Goal: Entertainment & Leisure: Consume media (video, audio)

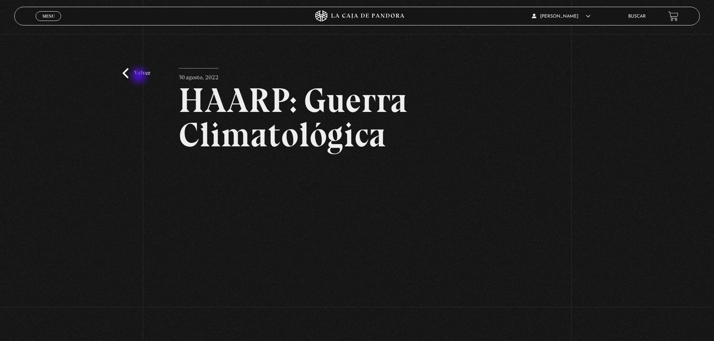
click at [139, 76] on link "Volver" at bounding box center [137, 73] width 28 height 10
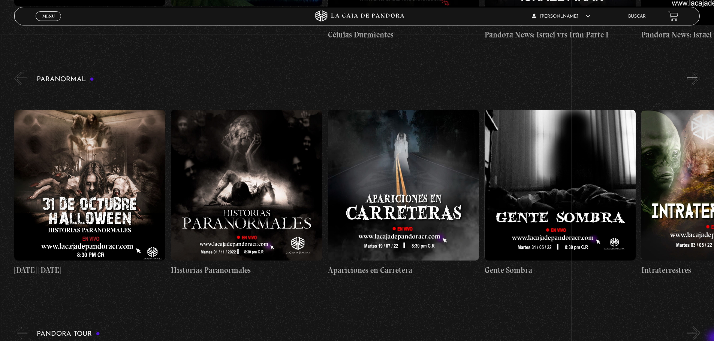
scroll to position [360, 0]
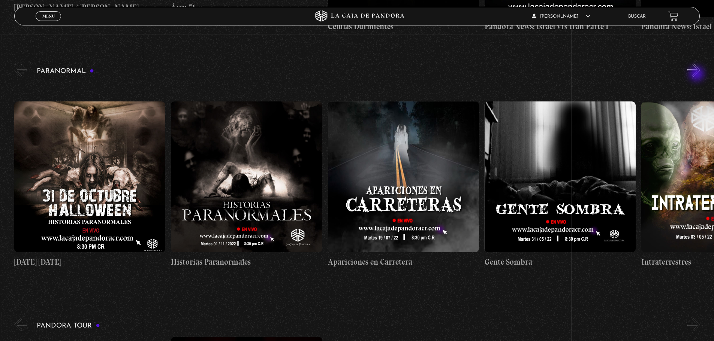
click at [697, 75] on button "»" at bounding box center [693, 70] width 13 height 13
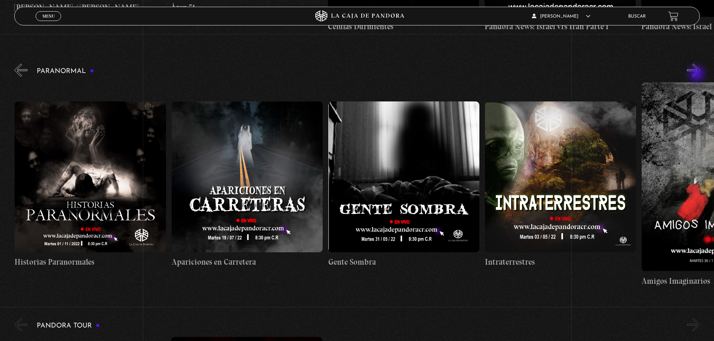
scroll to position [0, 157]
click at [697, 75] on button "»" at bounding box center [693, 70] width 13 height 13
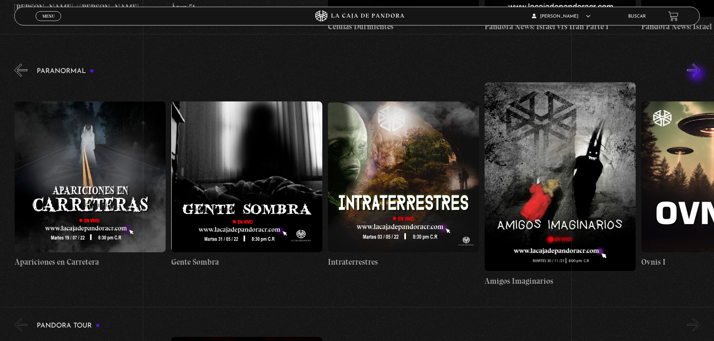
click at [697, 75] on button "»" at bounding box center [693, 70] width 13 height 13
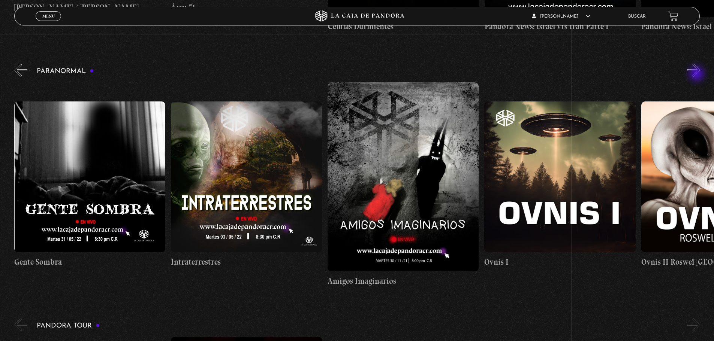
click at [697, 75] on button "»" at bounding box center [693, 70] width 13 height 13
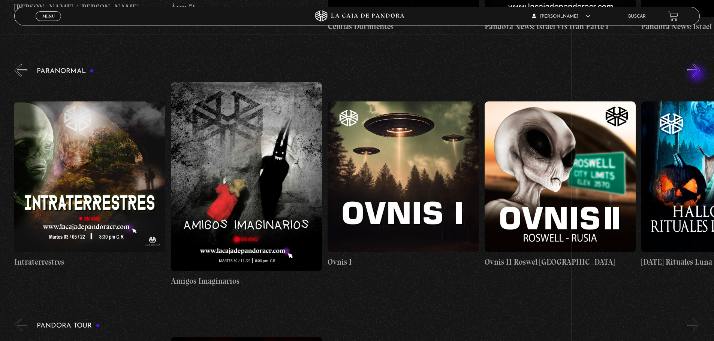
click at [697, 75] on button "»" at bounding box center [693, 70] width 13 height 13
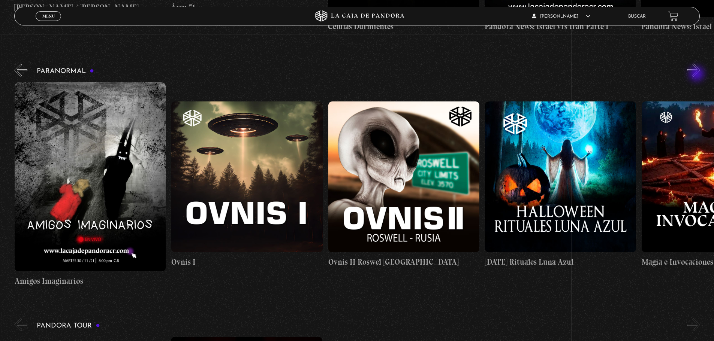
scroll to position [0, 783]
click at [236, 149] on figure at bounding box center [246, 177] width 151 height 151
click at [241, 167] on figure at bounding box center [246, 177] width 151 height 151
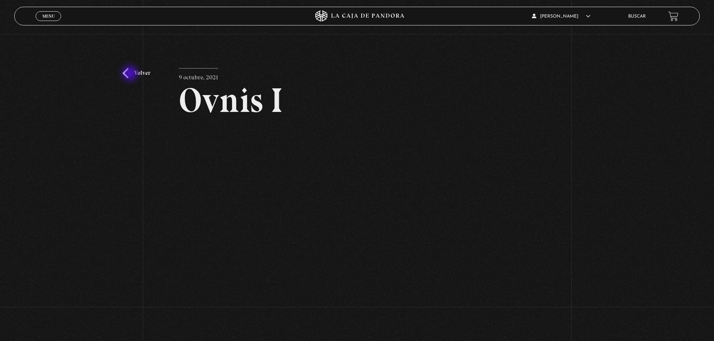
click at [131, 74] on link "Volver" at bounding box center [137, 73] width 28 height 10
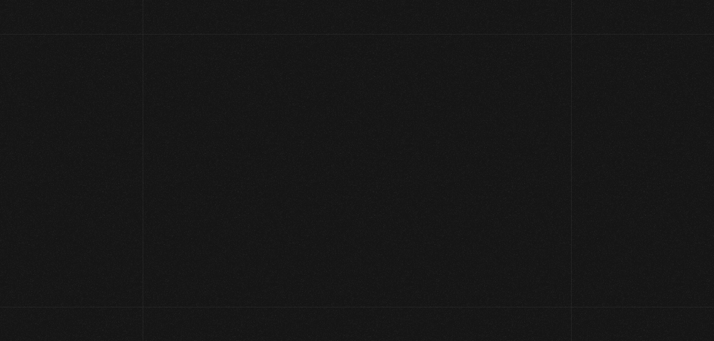
scroll to position [360, 0]
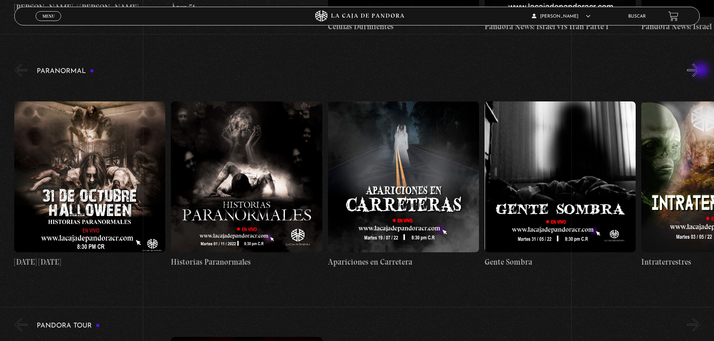
click at [700, 71] on button "»" at bounding box center [693, 70] width 13 height 13
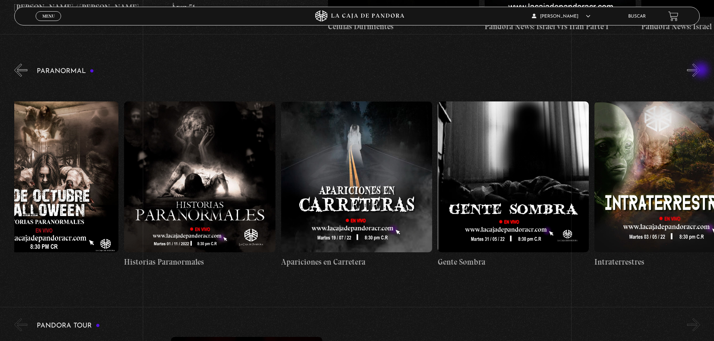
click at [700, 71] on button "»" at bounding box center [693, 70] width 13 height 13
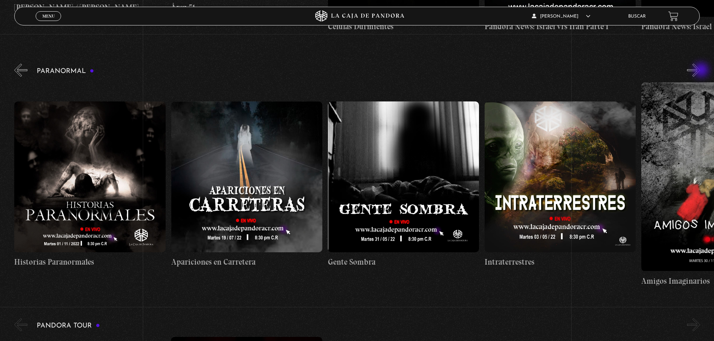
click at [700, 71] on button "»" at bounding box center [693, 70] width 13 height 13
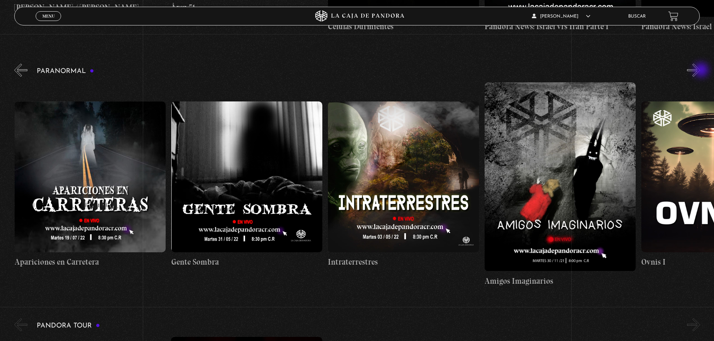
click at [700, 71] on button "»" at bounding box center [693, 70] width 13 height 13
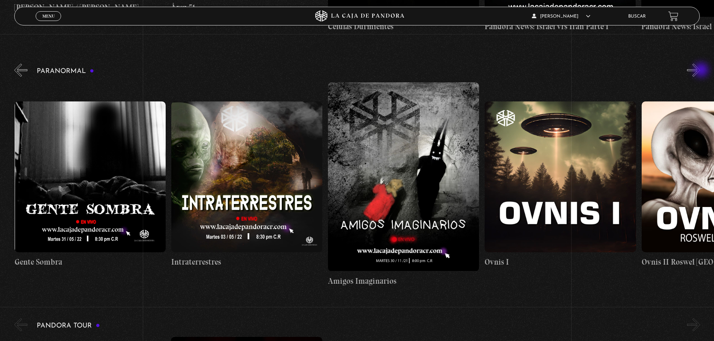
click at [700, 71] on button "»" at bounding box center [693, 70] width 13 height 13
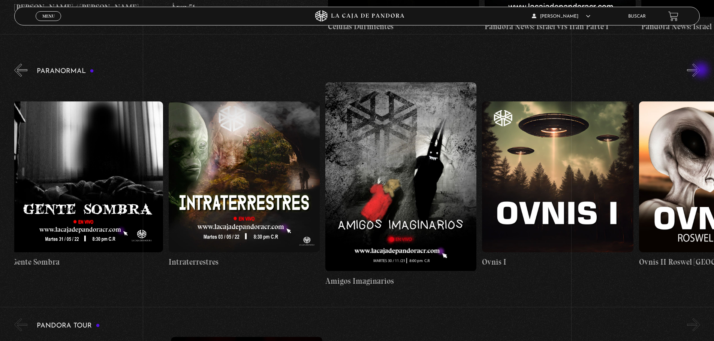
click at [700, 71] on button "»" at bounding box center [693, 70] width 13 height 13
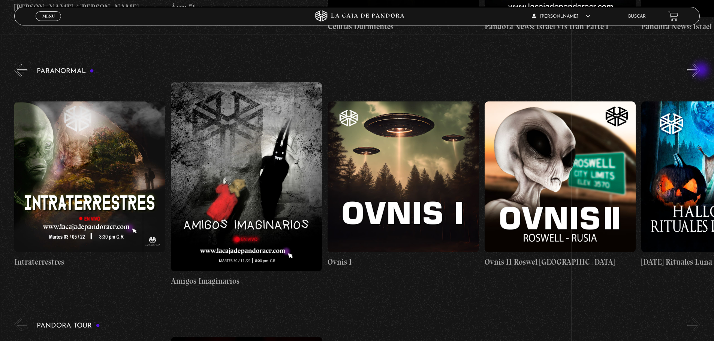
click at [700, 71] on button "»" at bounding box center [693, 70] width 13 height 13
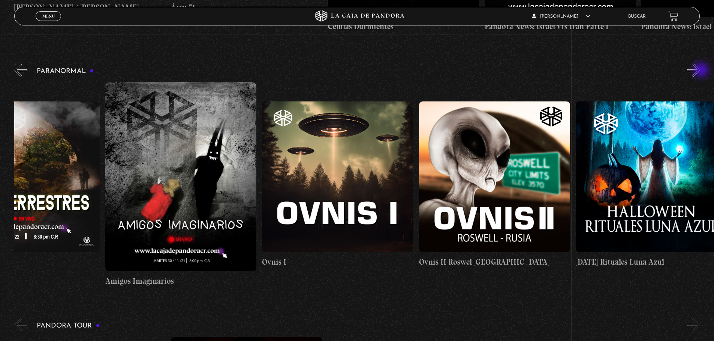
click at [700, 71] on button "»" at bounding box center [693, 70] width 13 height 13
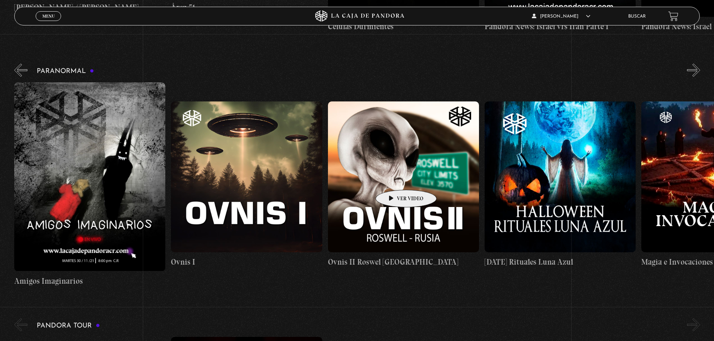
click at [394, 179] on figure at bounding box center [403, 177] width 151 height 151
